Goal: Task Accomplishment & Management: Use online tool/utility

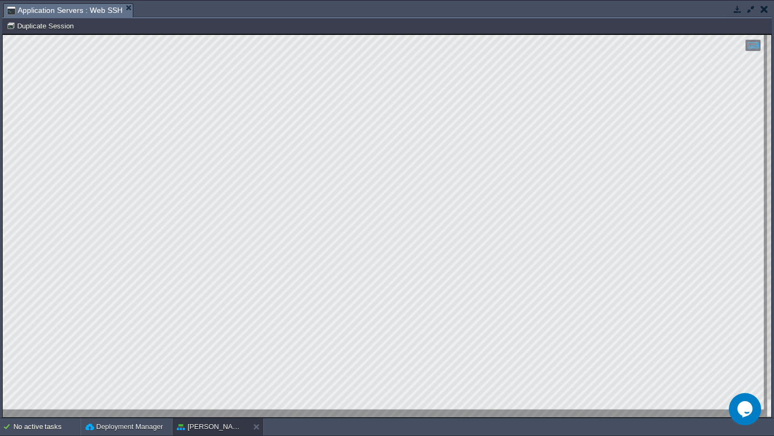
scroll to position [662, 66]
click at [751, 10] on button "button" at bounding box center [751, 9] width 10 height 10
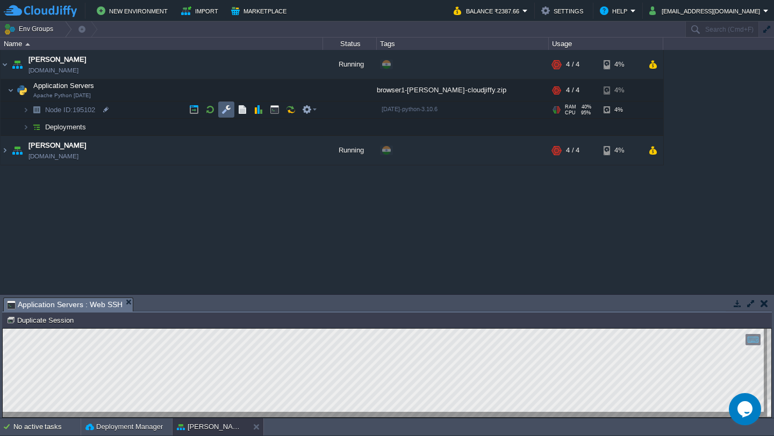
click at [225, 107] on button "button" at bounding box center [226, 110] width 10 height 10
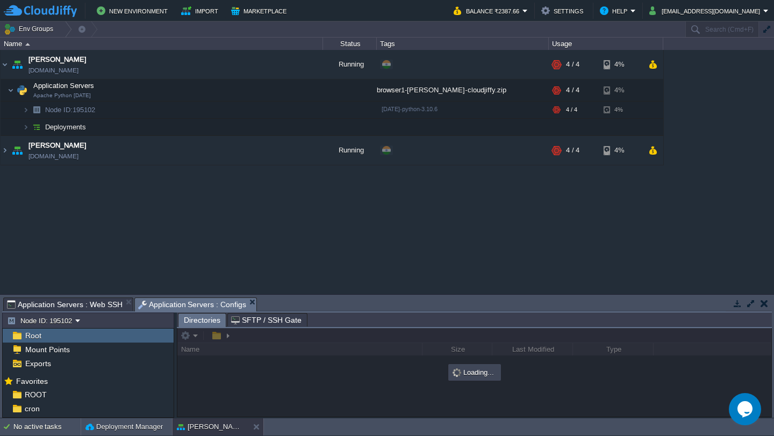
click at [751, 308] on button "button" at bounding box center [751, 304] width 10 height 10
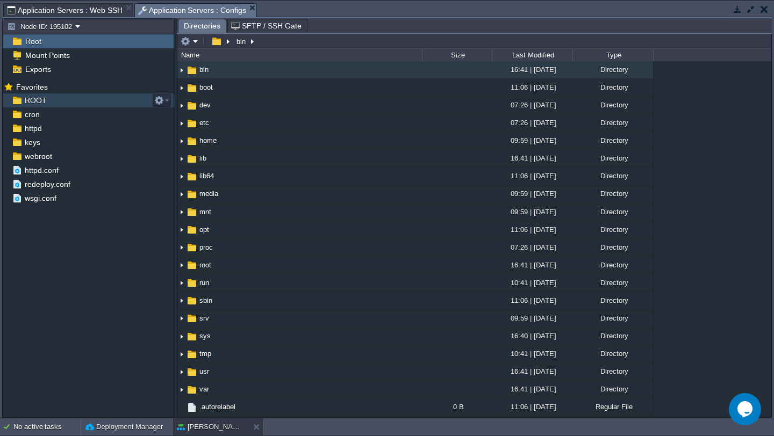
click at [70, 102] on div "ROOT" at bounding box center [88, 100] width 171 height 14
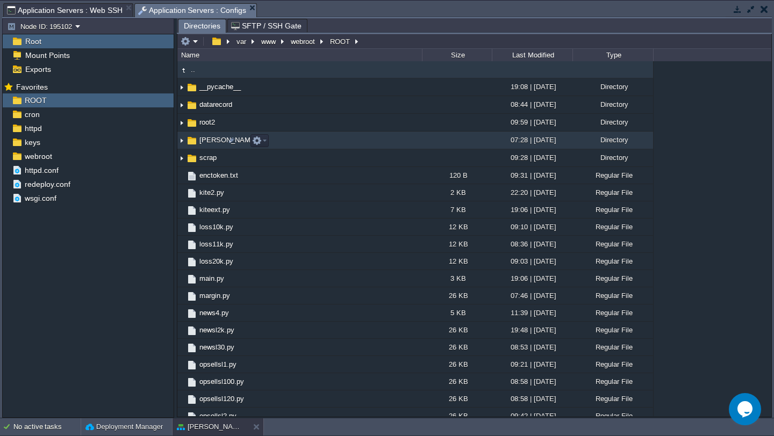
click at [181, 142] on img at bounding box center [181, 140] width 9 height 17
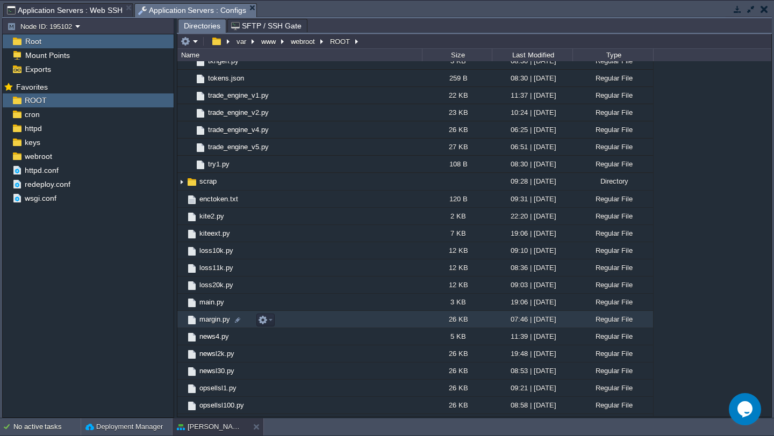
scroll to position [315, 0]
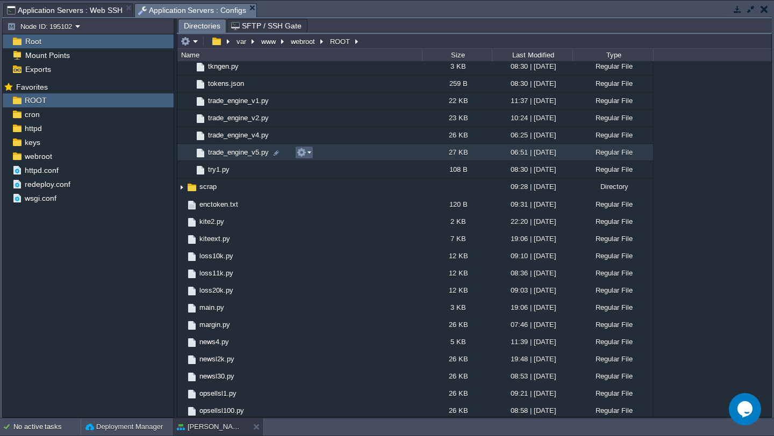
click at [307, 153] on em at bounding box center [304, 153] width 15 height 10
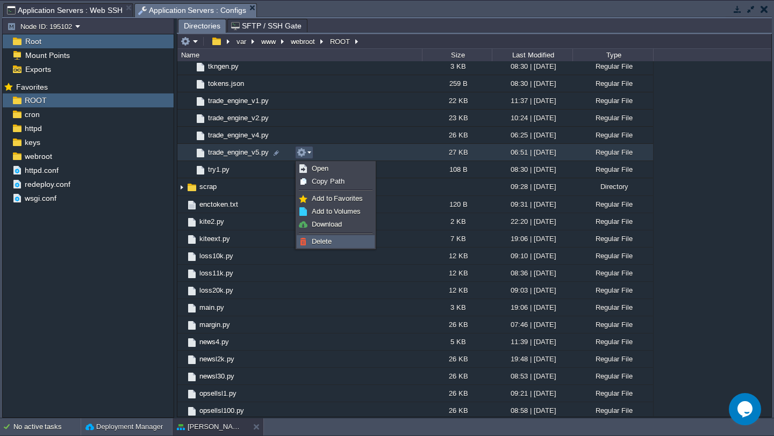
click at [326, 238] on span "Delete" at bounding box center [322, 241] width 20 height 8
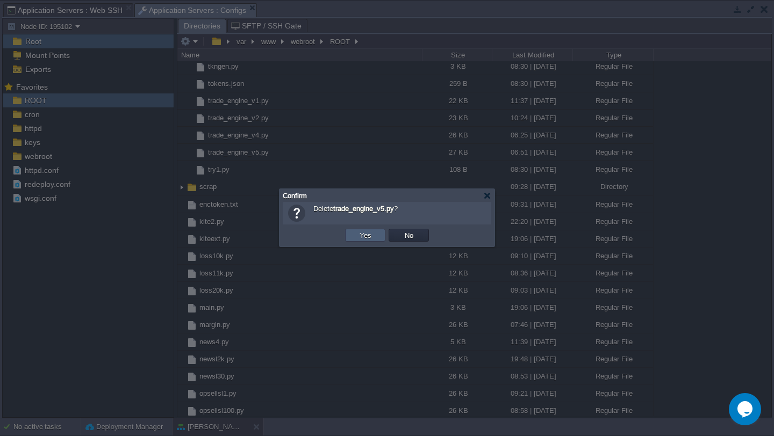
click at [361, 235] on button "Yes" at bounding box center [365, 235] width 18 height 10
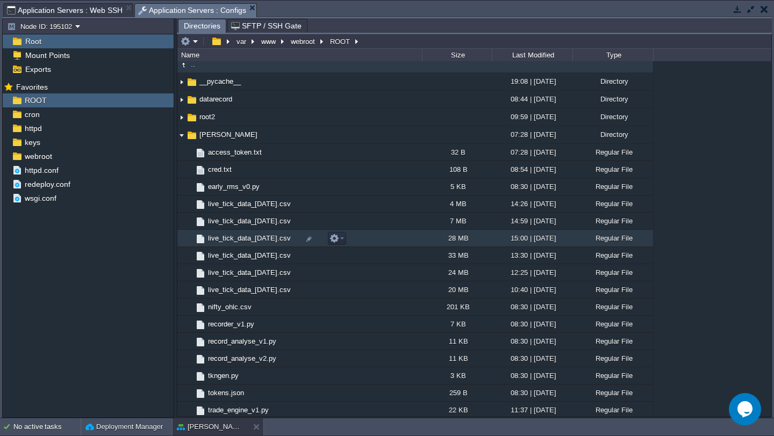
scroll to position [3, 0]
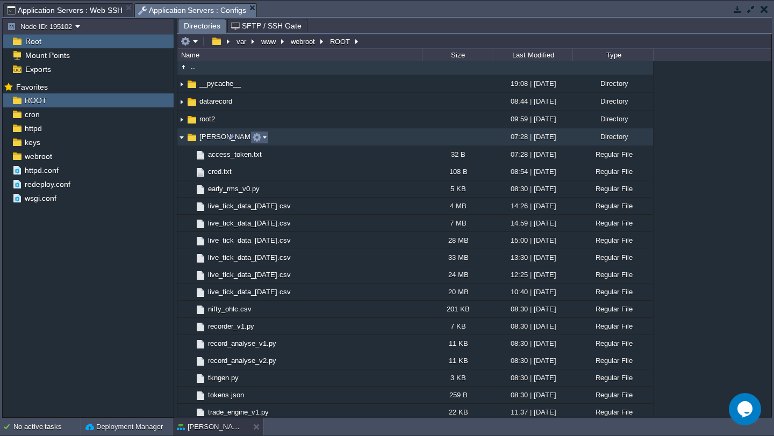
click at [260, 141] on button "button" at bounding box center [257, 138] width 10 height 10
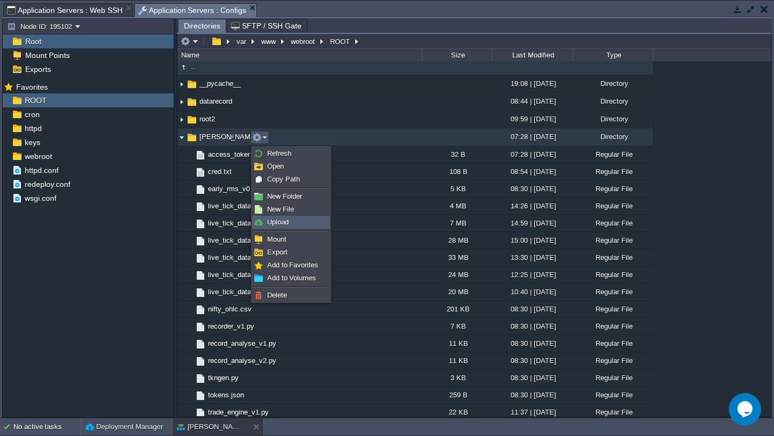
click at [290, 222] on link "Upload" at bounding box center [291, 223] width 77 height 12
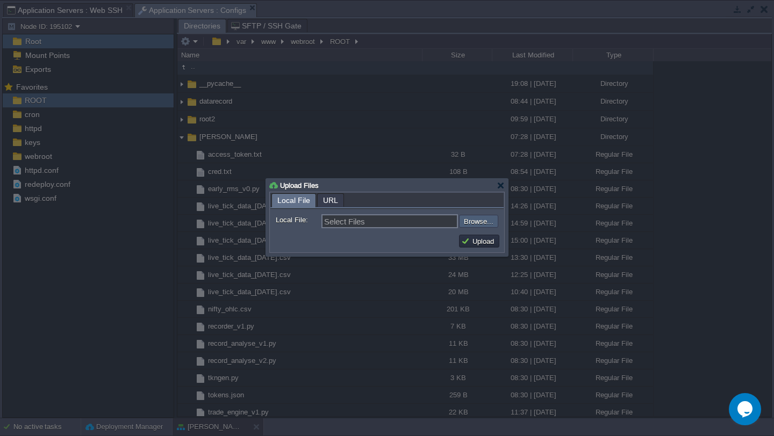
click at [478, 226] on input "file" at bounding box center [430, 221] width 136 height 13
type input "C:\fakepath\trade_engine_v5.py"
type input "trade_engine_v5.py"
click at [485, 240] on button "Upload" at bounding box center [479, 241] width 36 height 10
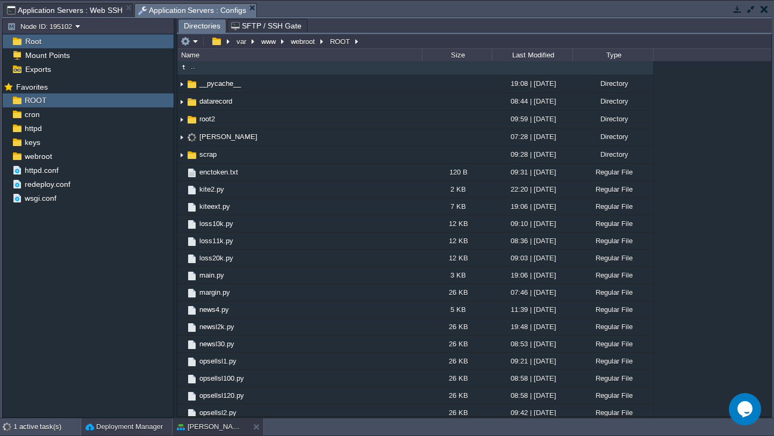
click at [121, 428] on button "Deployment Manager" at bounding box center [123, 427] width 77 height 11
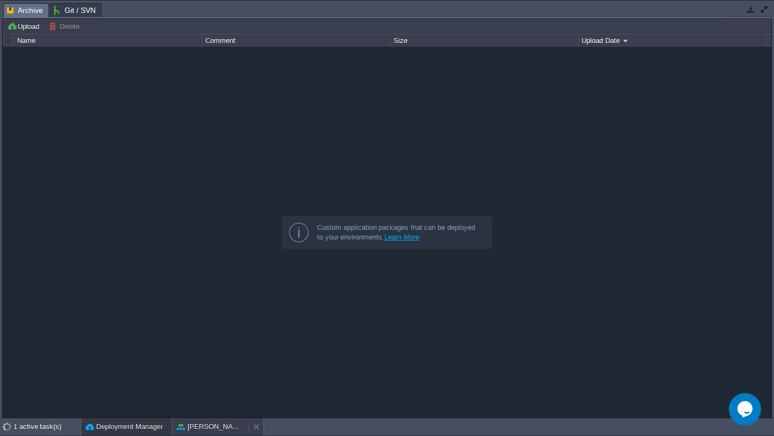
click at [209, 430] on button "[PERSON_NAME]" at bounding box center [211, 427] width 68 height 11
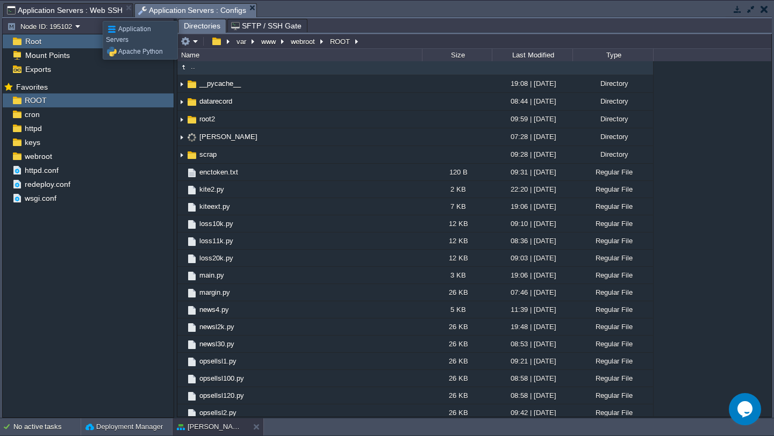
click at [95, 11] on span "Application Servers : Web SSH" at bounding box center [65, 10] width 116 height 13
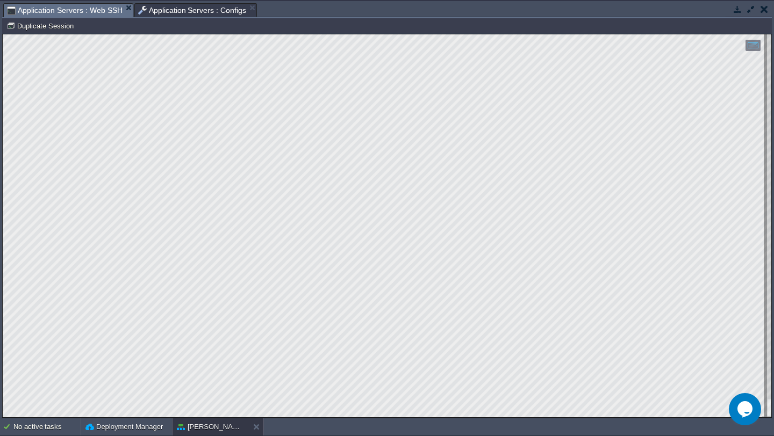
click at [187, 13] on span "Application Servers : Configs" at bounding box center [192, 10] width 109 height 13
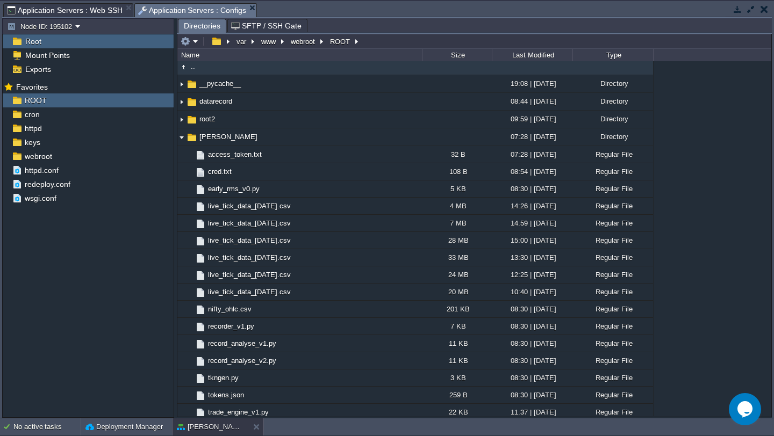
click at [90, 7] on span "Application Servers : Web SSH" at bounding box center [65, 10] width 116 height 13
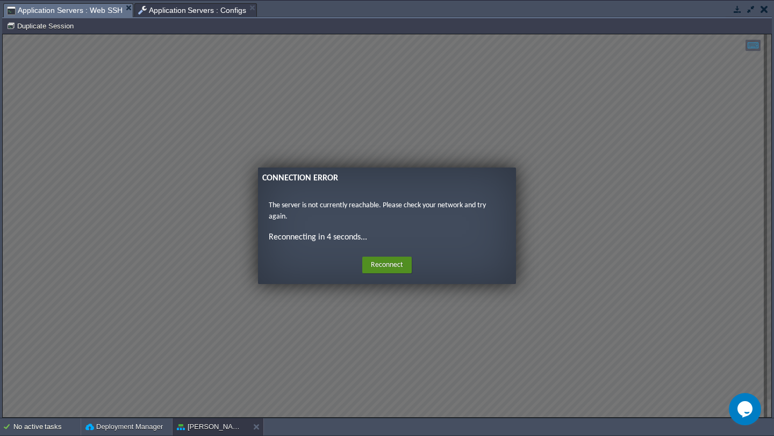
click at [398, 261] on button "Reconnect" at bounding box center [386, 265] width 49 height 17
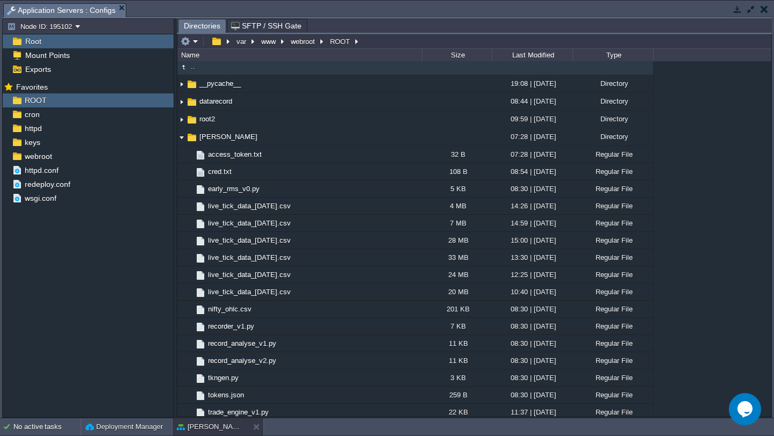
click at [751, 6] on button "button" at bounding box center [751, 9] width 10 height 10
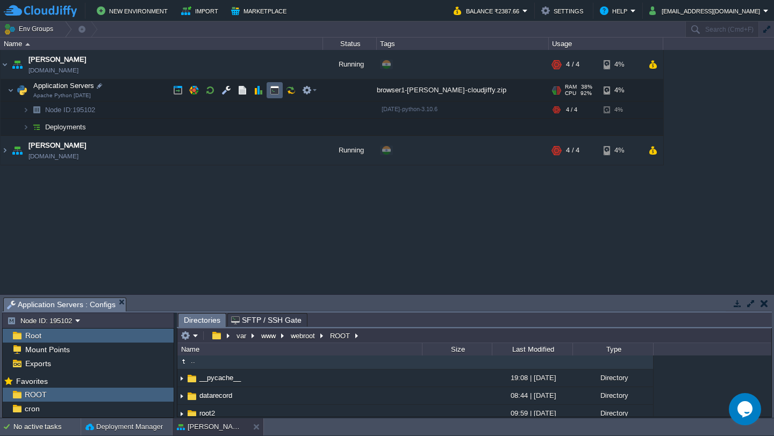
click at [272, 91] on button "button" at bounding box center [275, 90] width 10 height 10
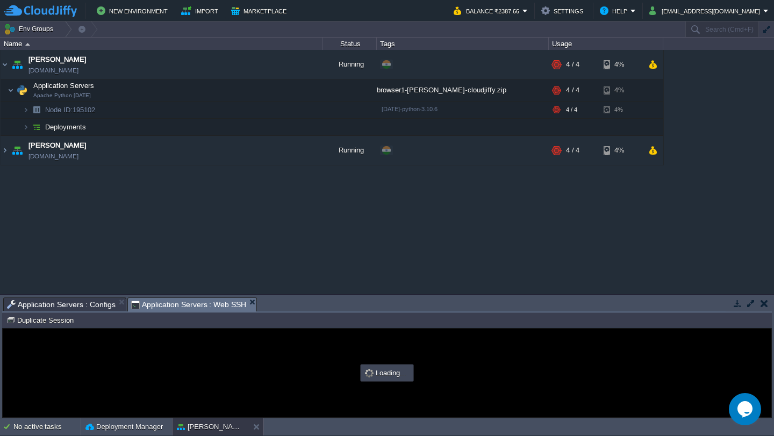
scroll to position [0, 0]
click at [751, 299] on button "button" at bounding box center [751, 304] width 10 height 10
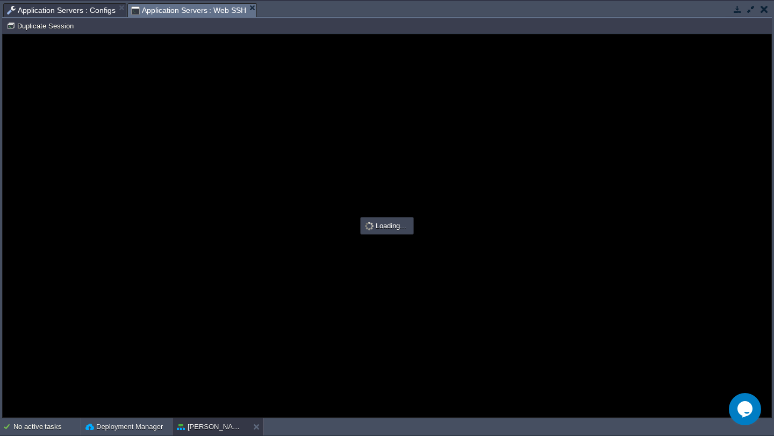
type input "#000000"
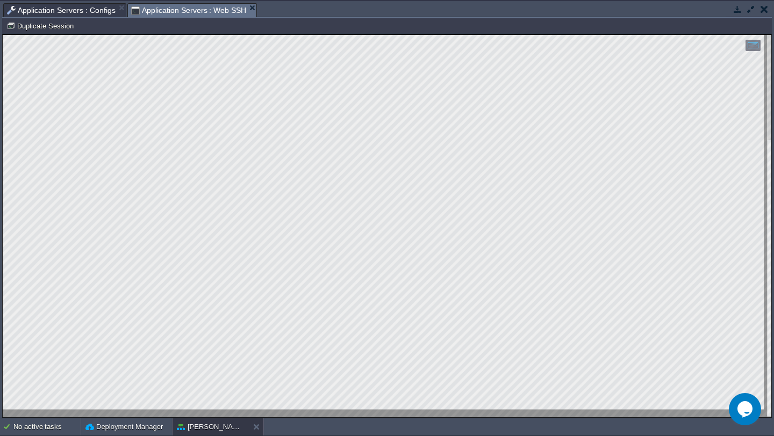
click at [762, 9] on button "button" at bounding box center [764, 9] width 8 height 10
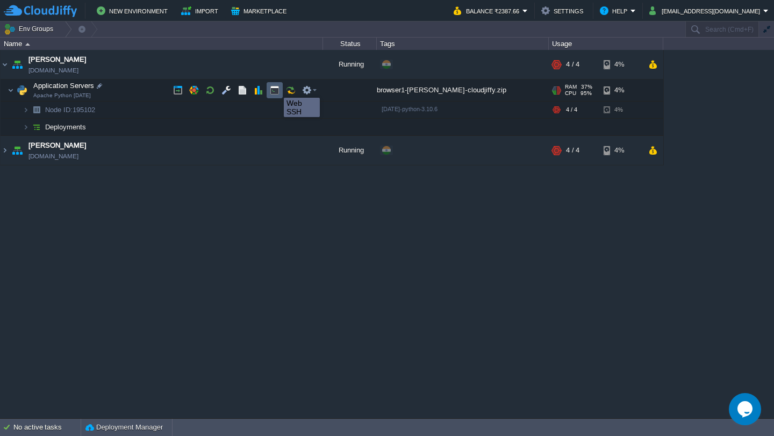
click at [276, 88] on button "button" at bounding box center [275, 90] width 10 height 10
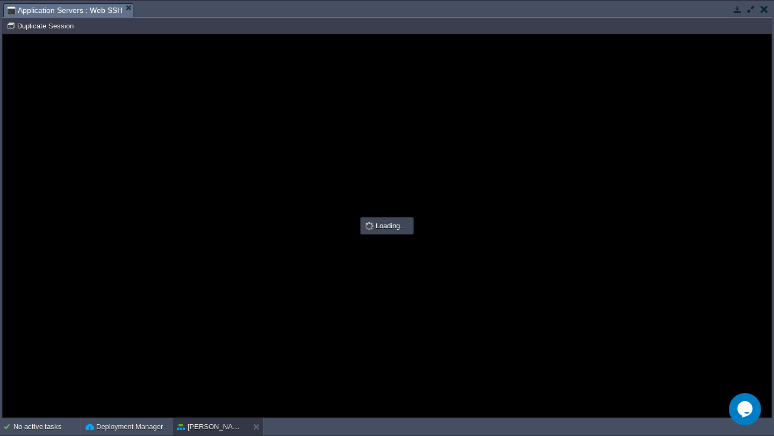
type input "#000000"
